Goal: Task Accomplishment & Management: Manage account settings

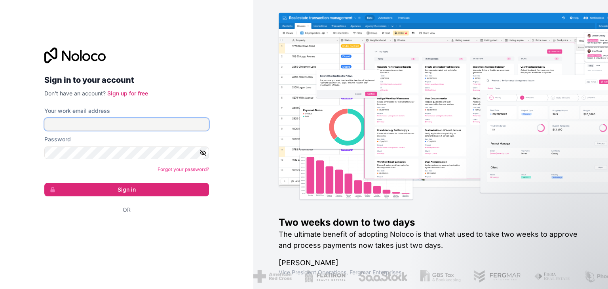
type input "**********"
click at [204, 155] on icon "button" at bounding box center [203, 152] width 7 height 7
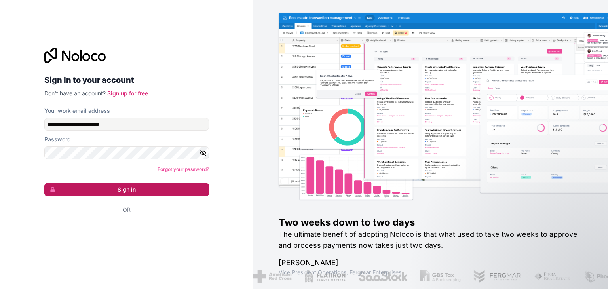
click at [174, 187] on button "Sign in" at bounding box center [126, 189] width 165 height 13
click at [168, 184] on button "Sign in" at bounding box center [126, 189] width 165 height 13
